Goal: Task Accomplishment & Management: Manage account settings

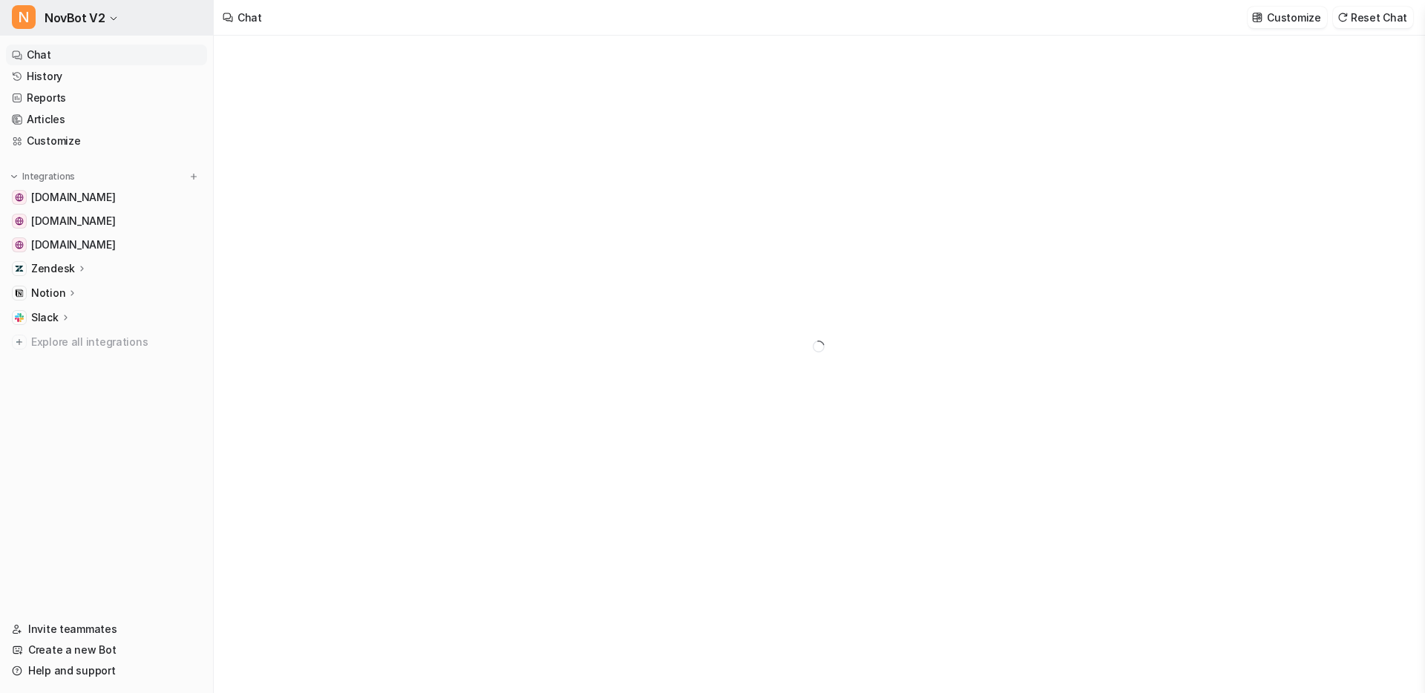
click at [149, 24] on button "N NovBot V2" at bounding box center [106, 18] width 213 height 36
type textarea "**********"
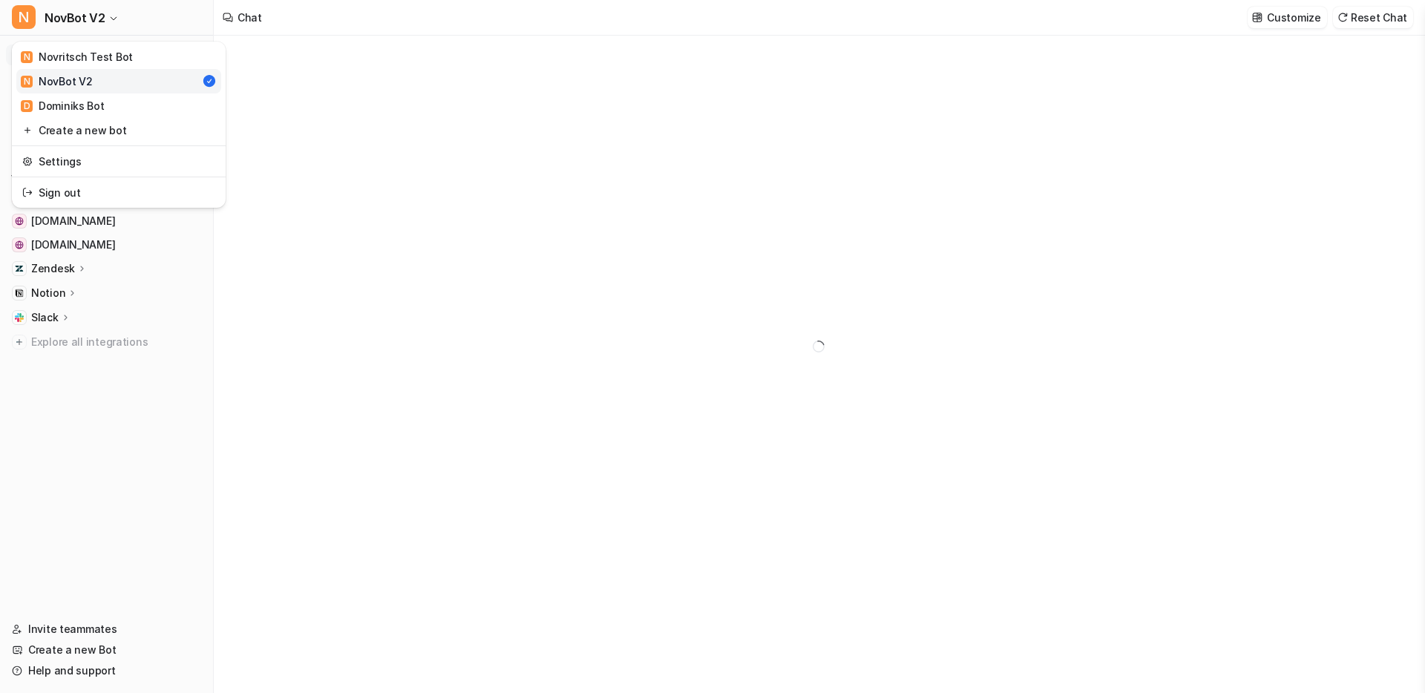
click at [252, 17] on div "N NovBot V2 N Novritsch Test Bot N NovBot V2 D [PERSON_NAME] Bot Create a new b…" at bounding box center [712, 346] width 1425 height 693
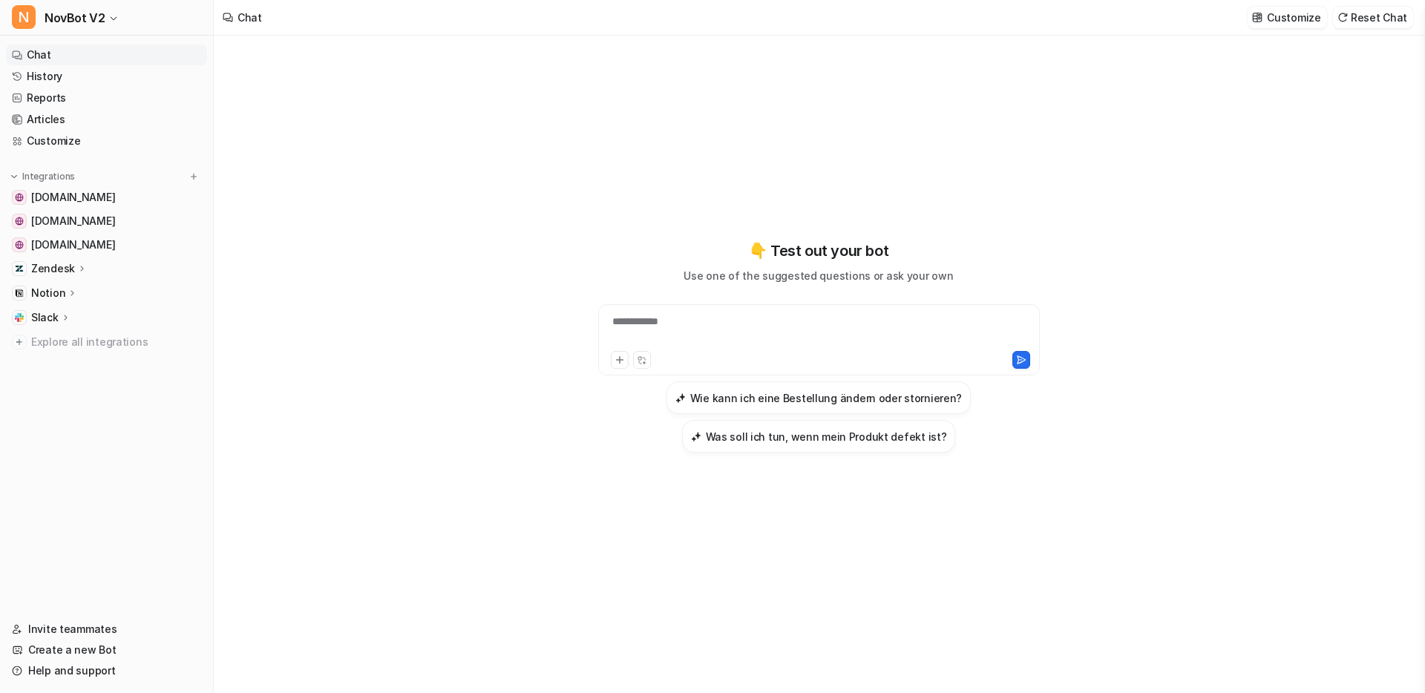
click at [79, 267] on icon at bounding box center [82, 268] width 10 height 11
click at [50, 378] on p "Notion" at bounding box center [48, 378] width 34 height 15
click at [49, 417] on p "Links" at bounding box center [56, 421] width 27 height 15
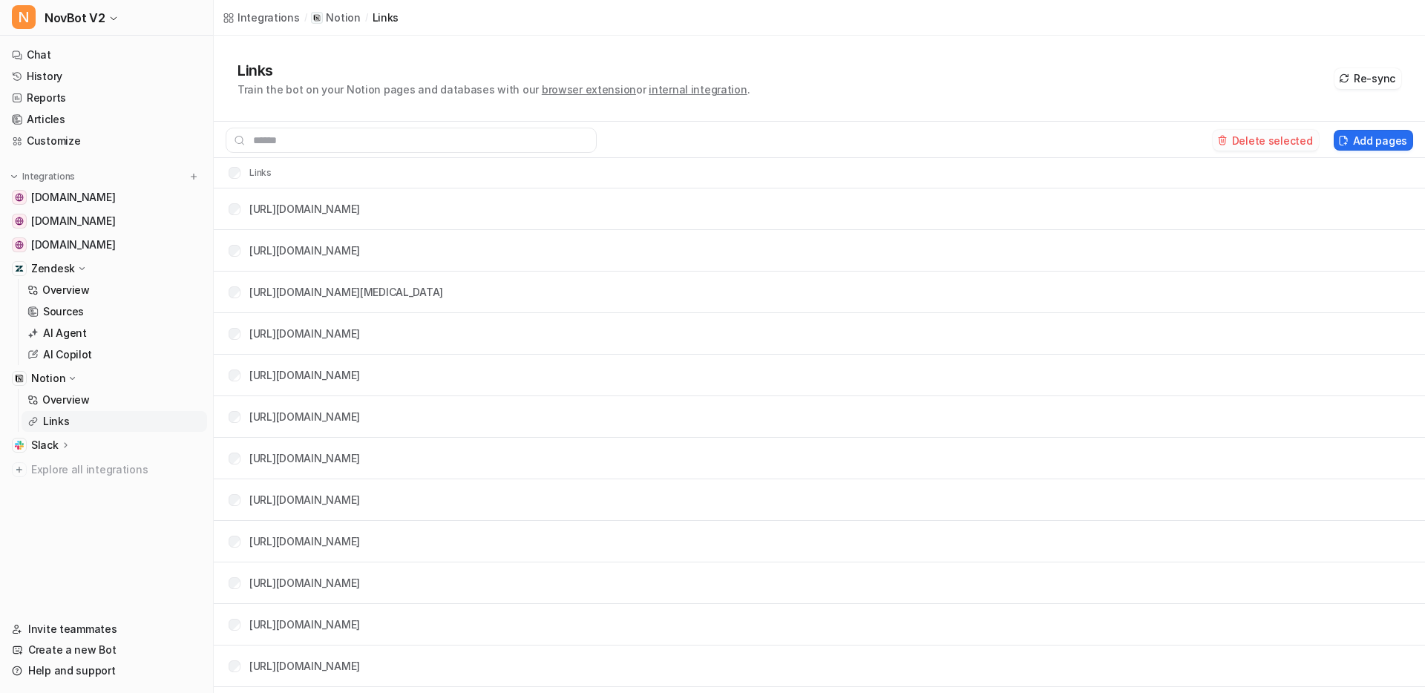
click at [1270, 143] on button "Delete selected" at bounding box center [1266, 140] width 106 height 21
